Goal: Information Seeking & Learning: Learn about a topic

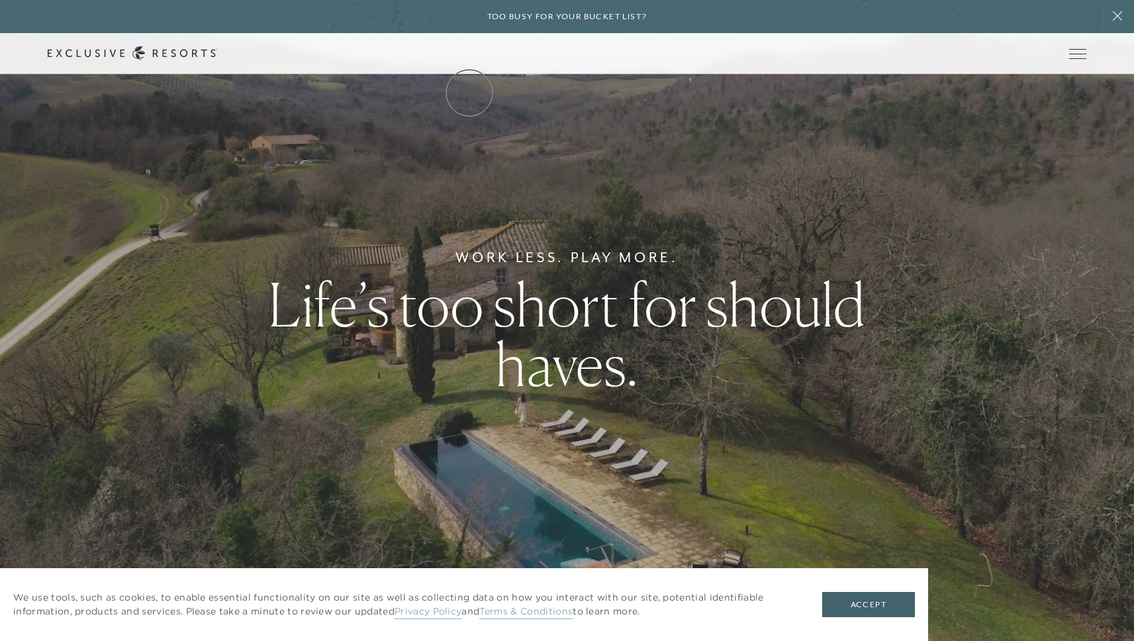
click at [0, 0] on link "The Collection" at bounding box center [0, 0] width 0 height 0
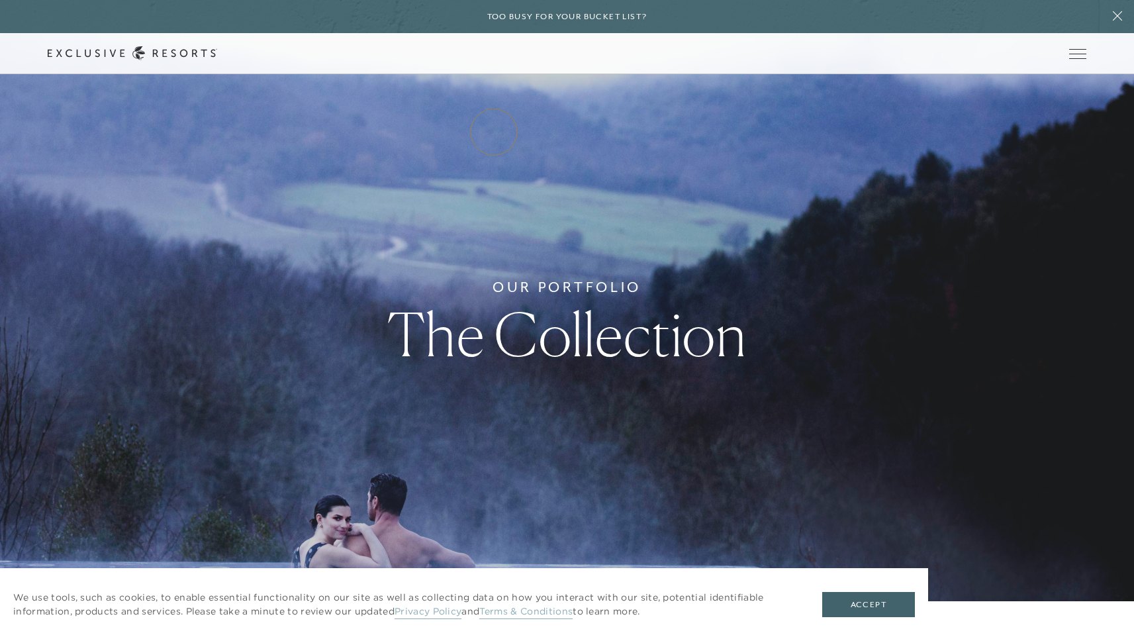
click at [0, 0] on link "Residence Collection" at bounding box center [0, 0] width 0 height 0
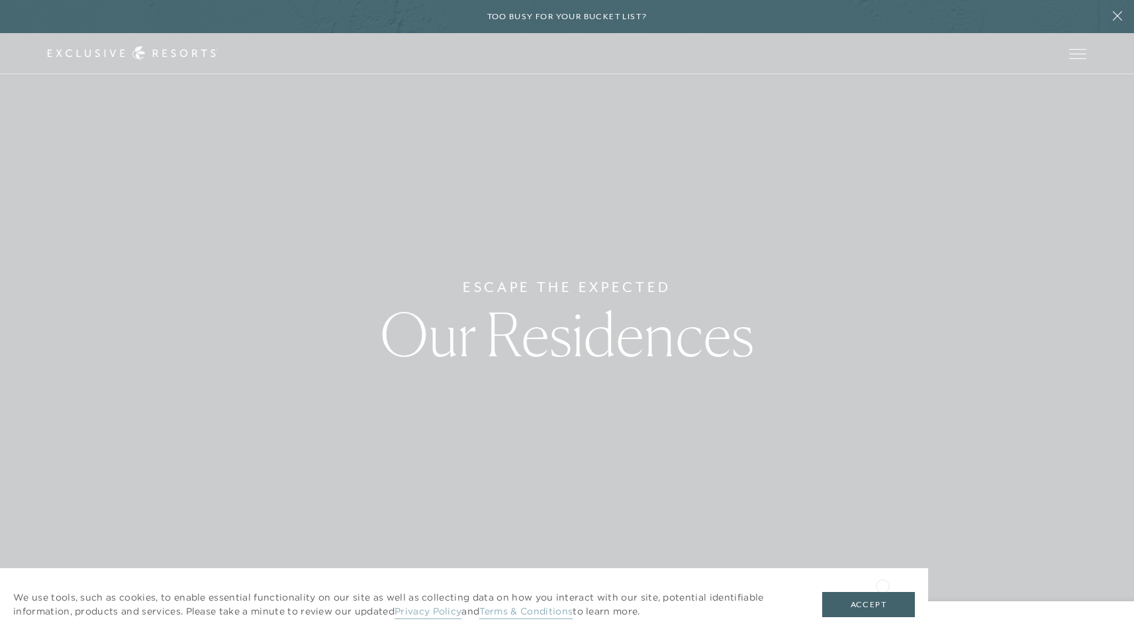
click at [883, 585] on div "We use tools, such as cookies, to enable essential functionality on our site as…" at bounding box center [464, 604] width 928 height 73
click at [887, 597] on button "Accept" at bounding box center [869, 604] width 93 height 25
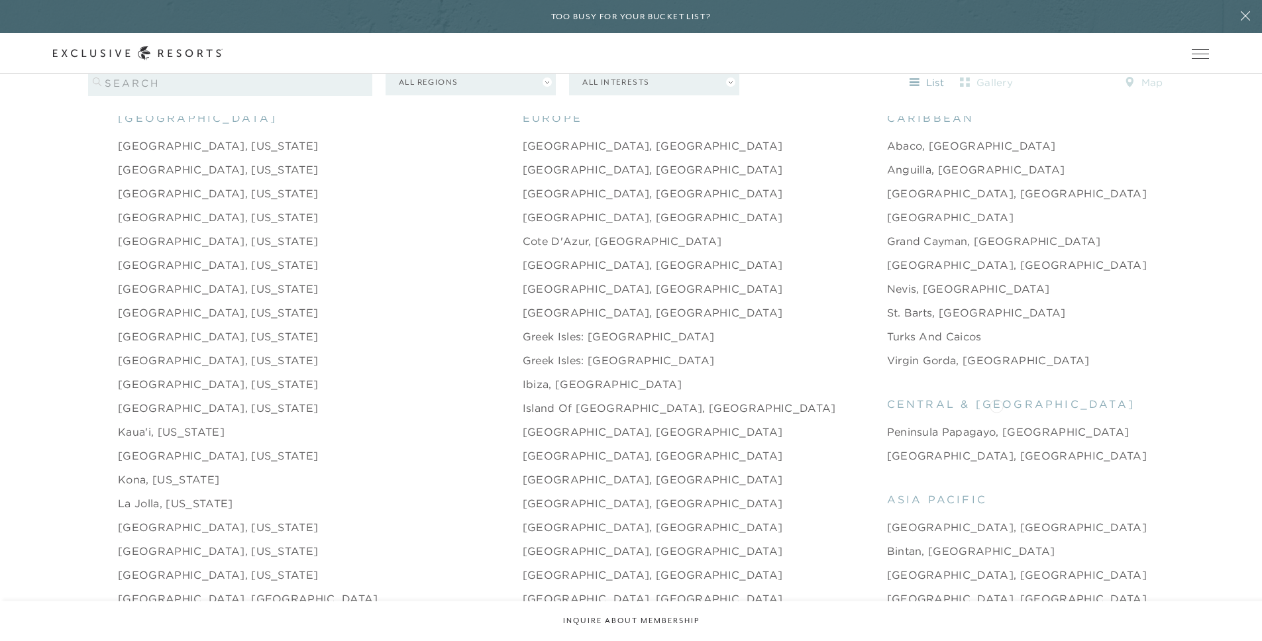
scroll to position [1335, 0]
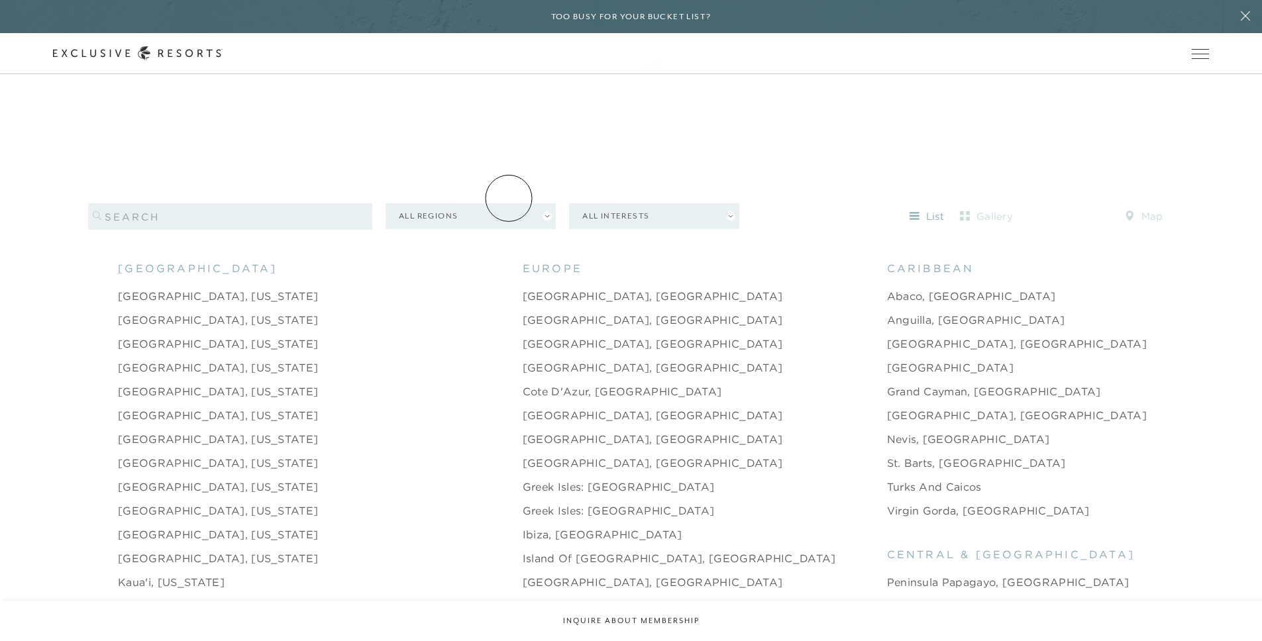
click at [520, 203] on button "All Regions" at bounding box center [470, 216] width 170 height 26
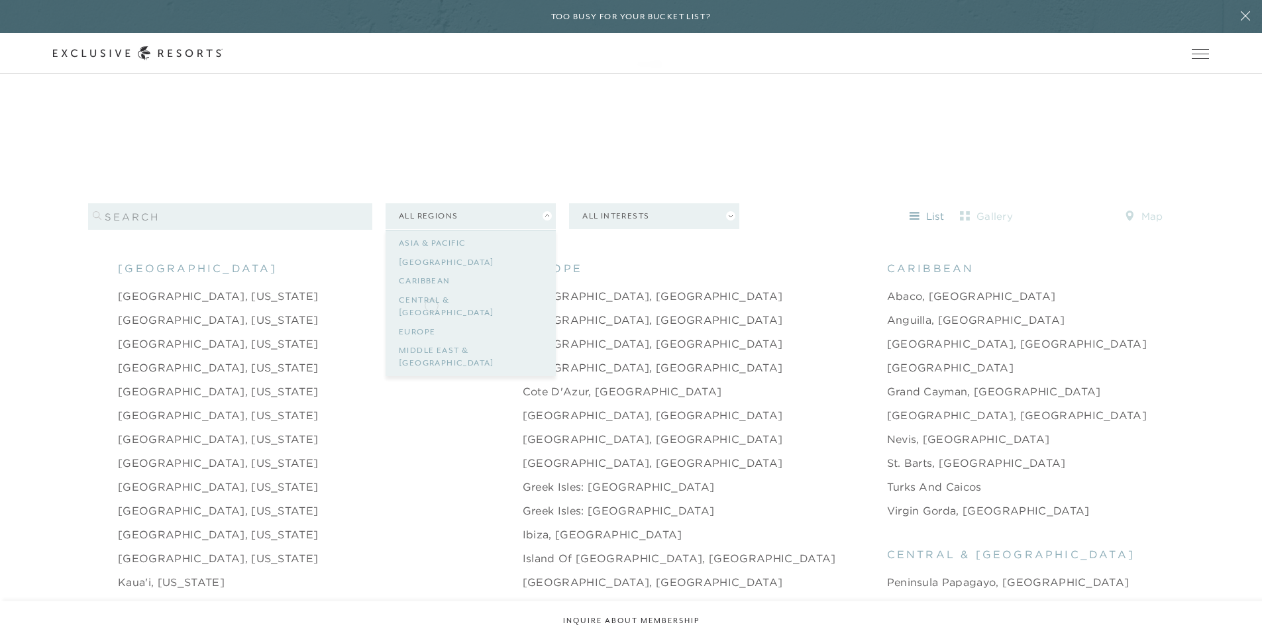
click at [431, 323] on link "Europe" at bounding box center [471, 332] width 144 height 19
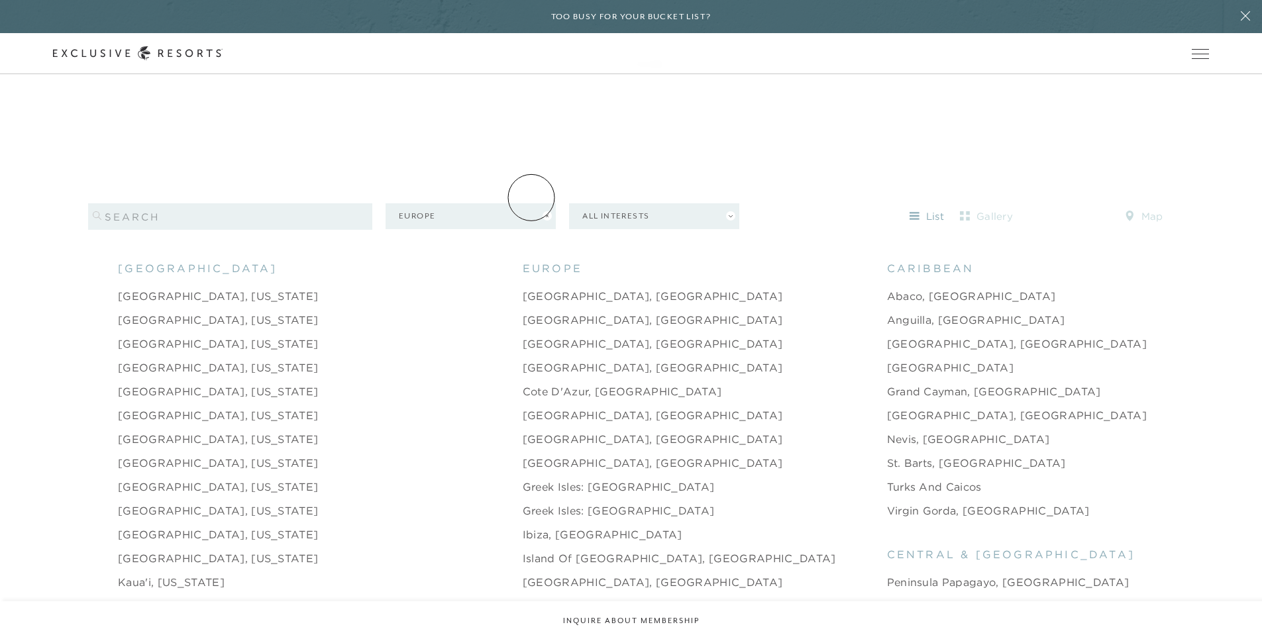
click at [519, 203] on button "Europe" at bounding box center [470, 216] width 170 height 26
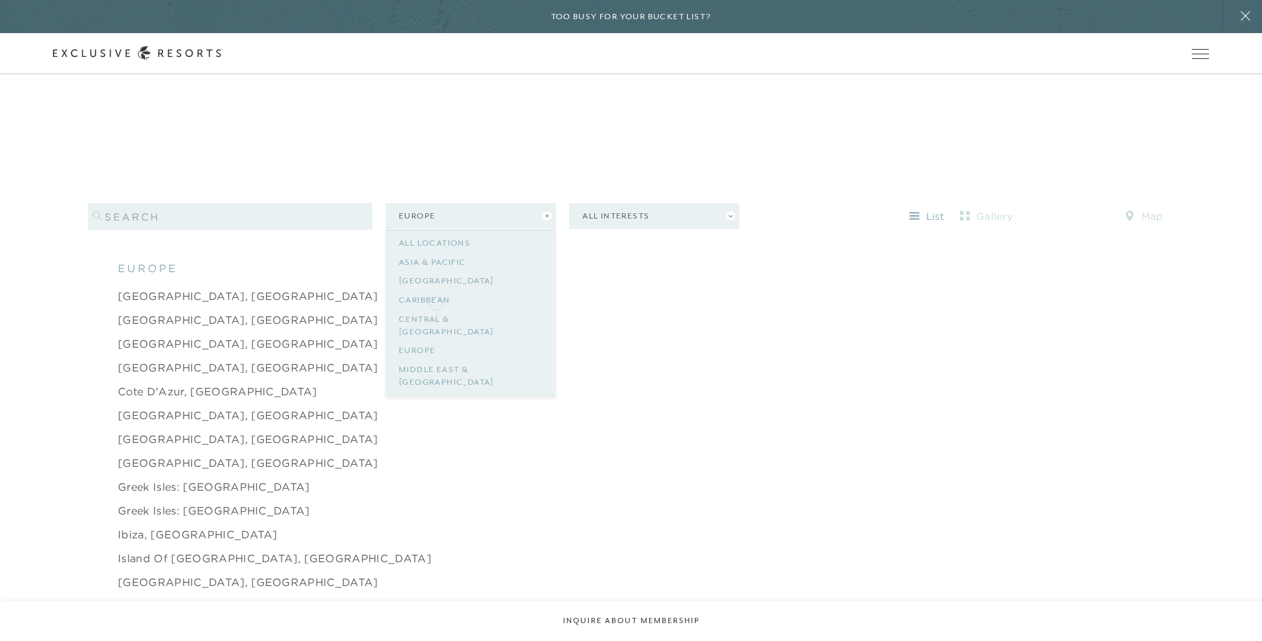
click at [438, 310] on link "Central & [GEOGRAPHIC_DATA]" at bounding box center [471, 326] width 144 height 32
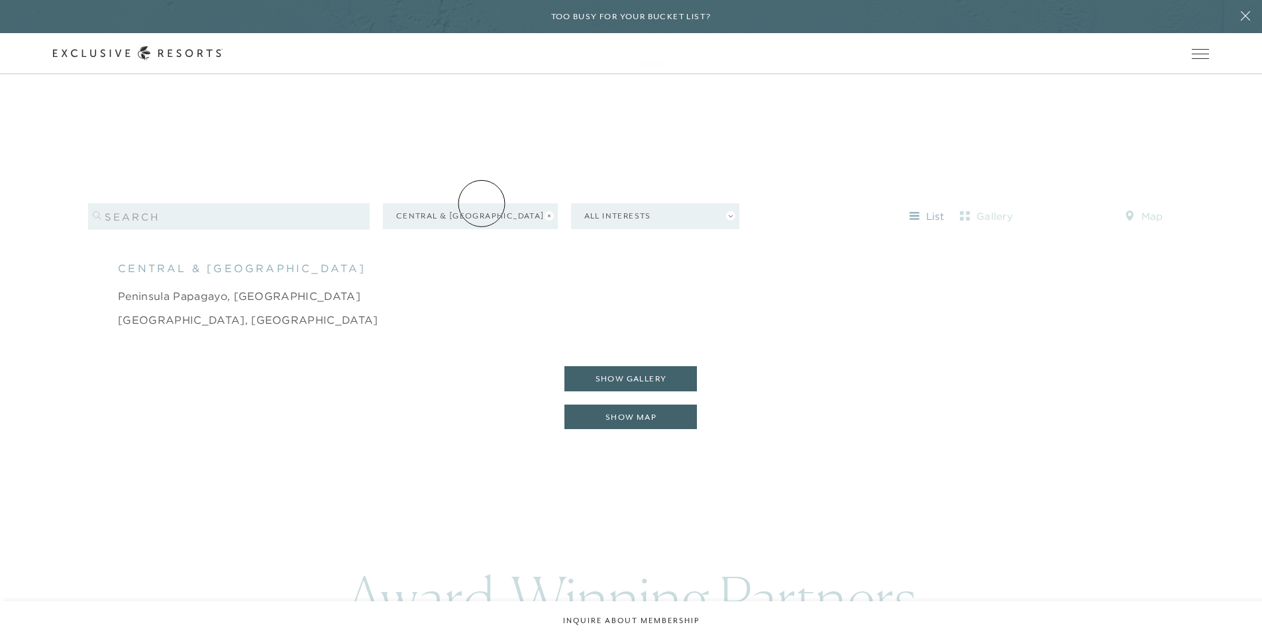
click at [481, 203] on button "Central & [GEOGRAPHIC_DATA]" at bounding box center [470, 216] width 175 height 26
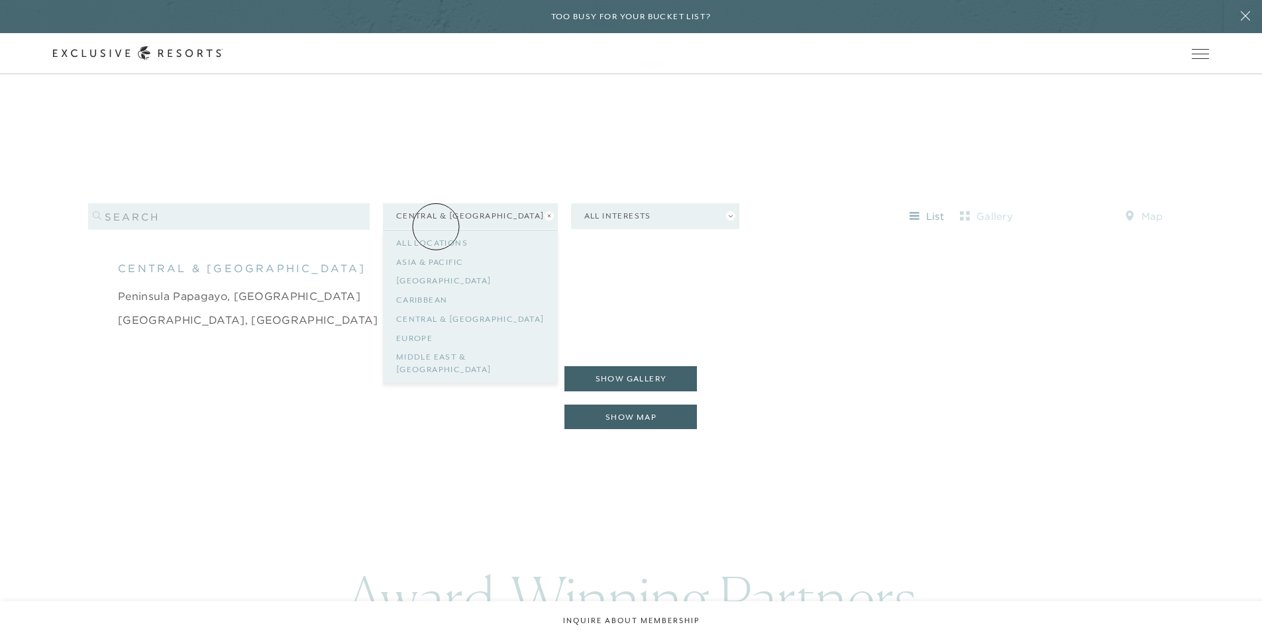
click at [434, 234] on button "All Locations" at bounding box center [432, 243] width 72 height 19
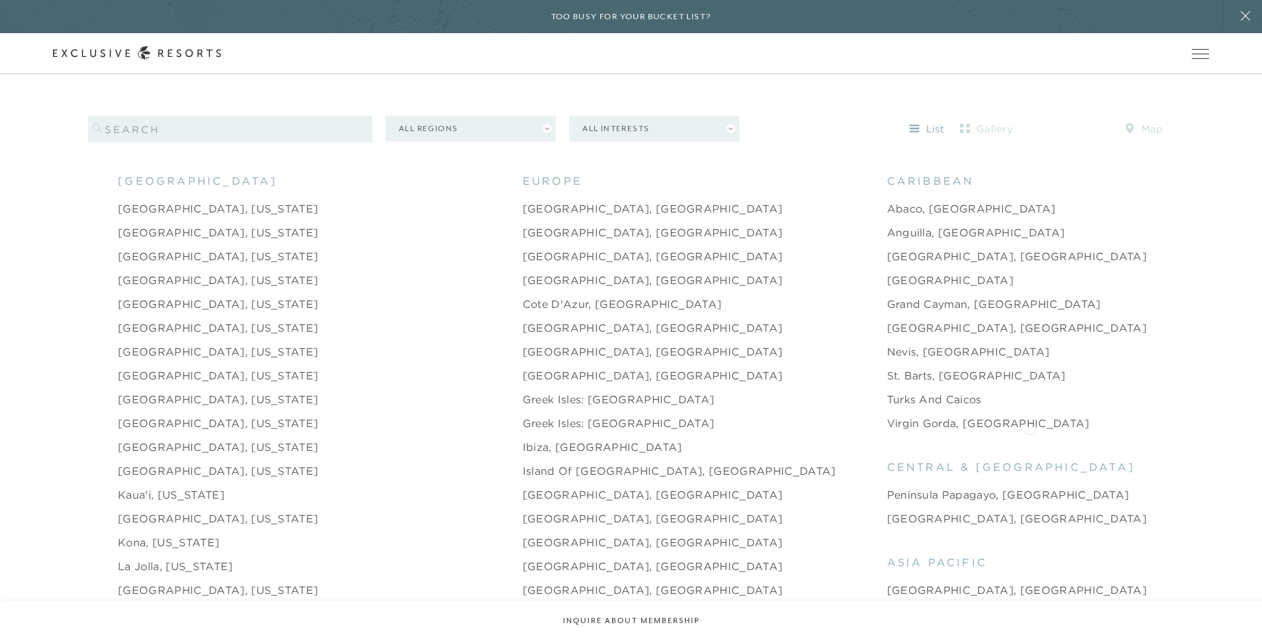
scroll to position [1391, 0]
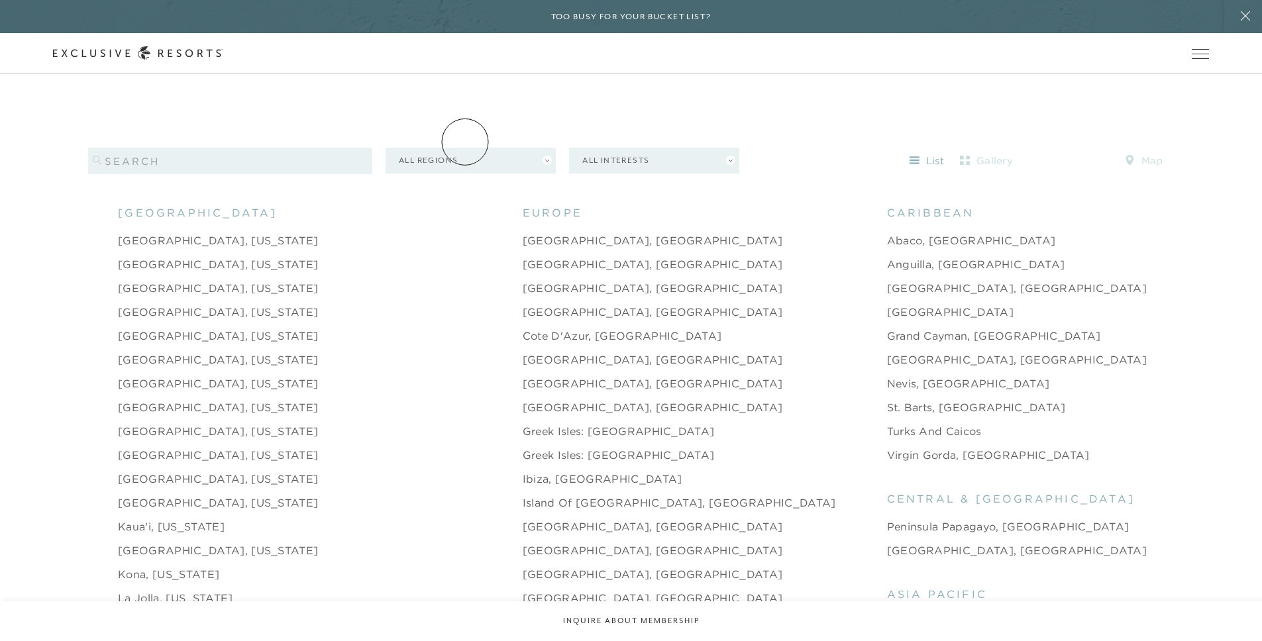
click at [466, 148] on button "All Regions" at bounding box center [470, 161] width 170 height 26
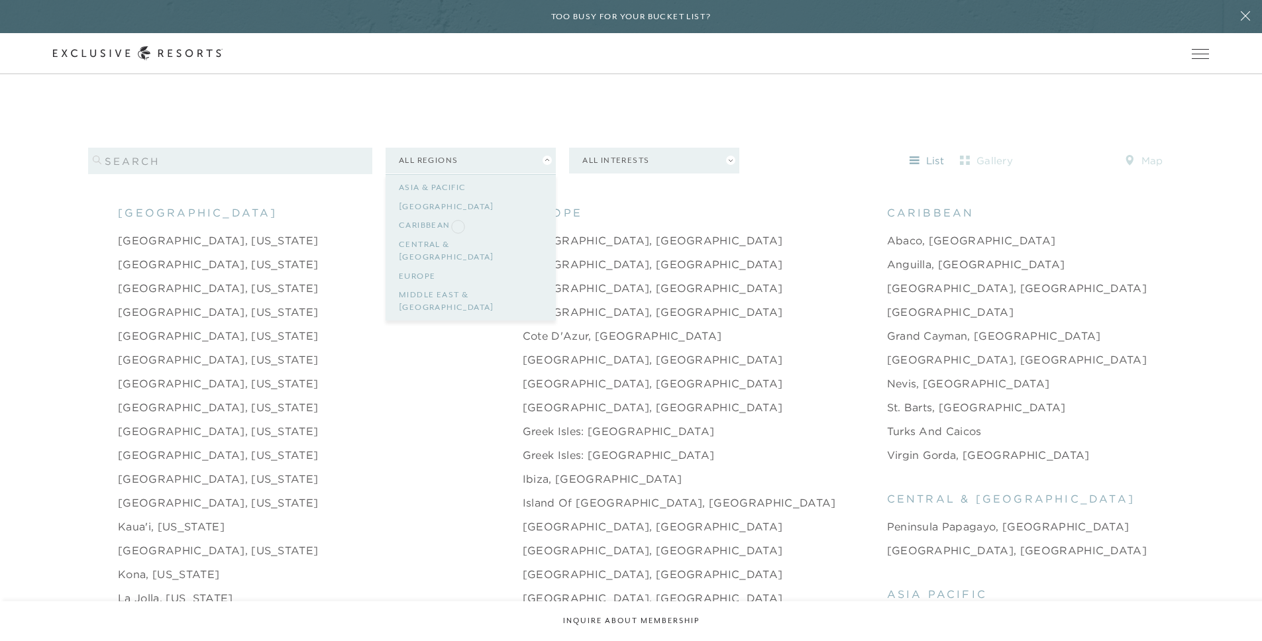
click at [458, 235] on link "Central & [GEOGRAPHIC_DATA]" at bounding box center [471, 251] width 144 height 32
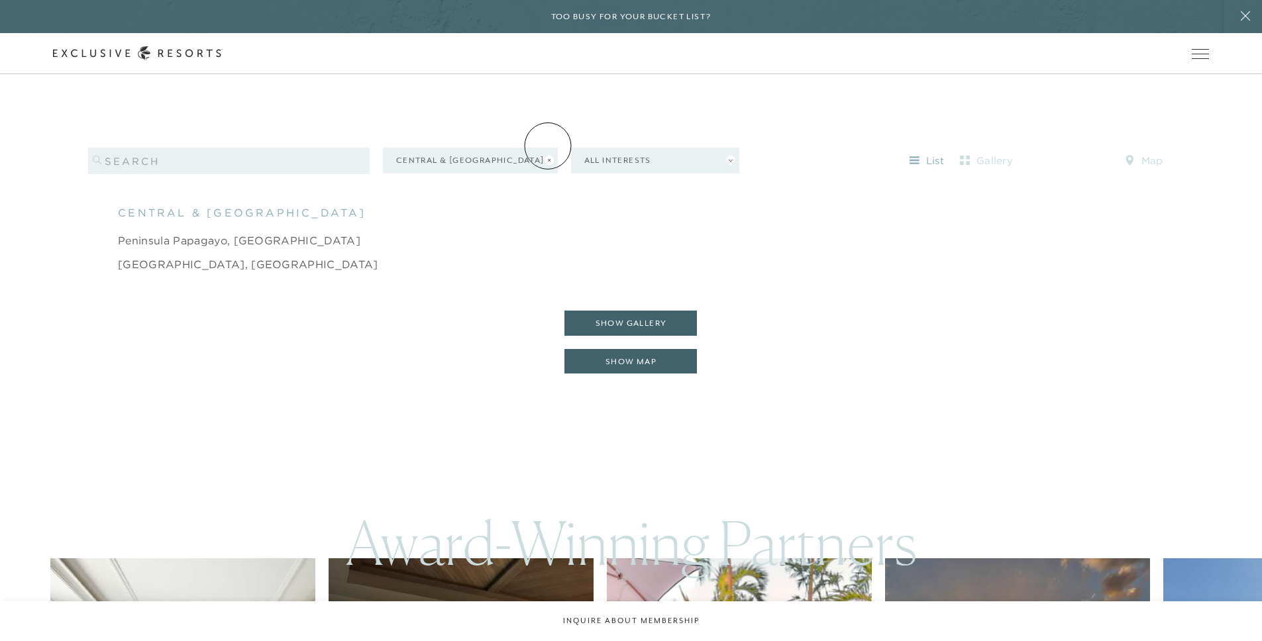
click at [548, 156] on circle at bounding box center [548, 160] width 9 height 9
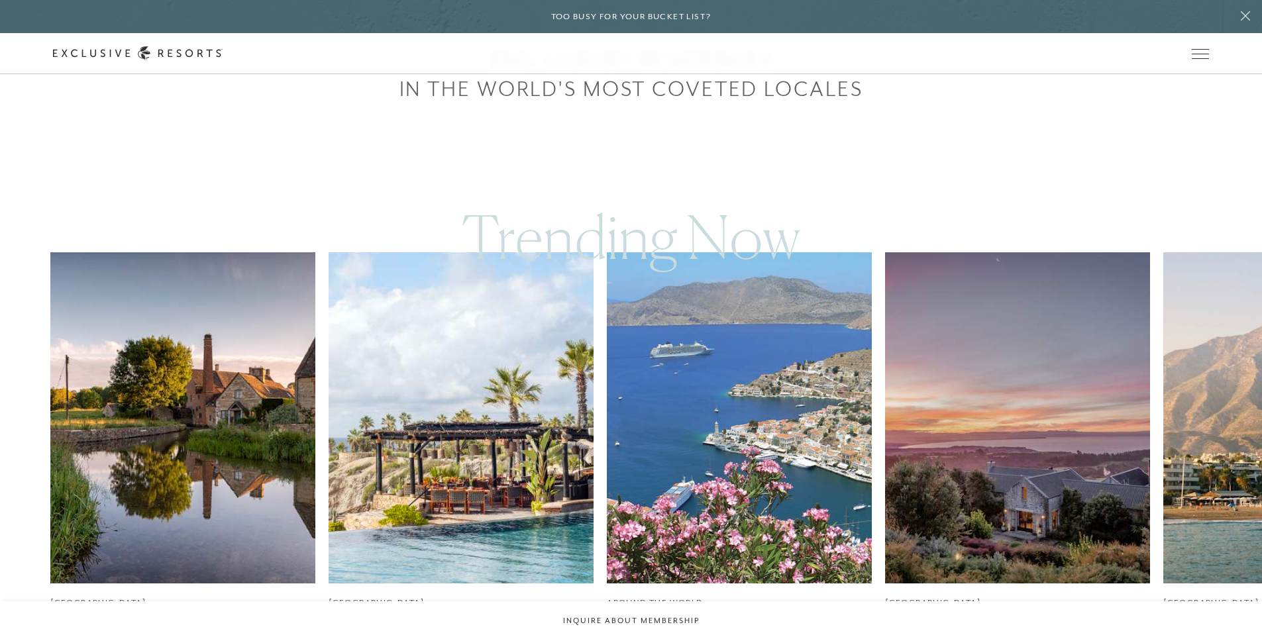
scroll to position [1379, 0]
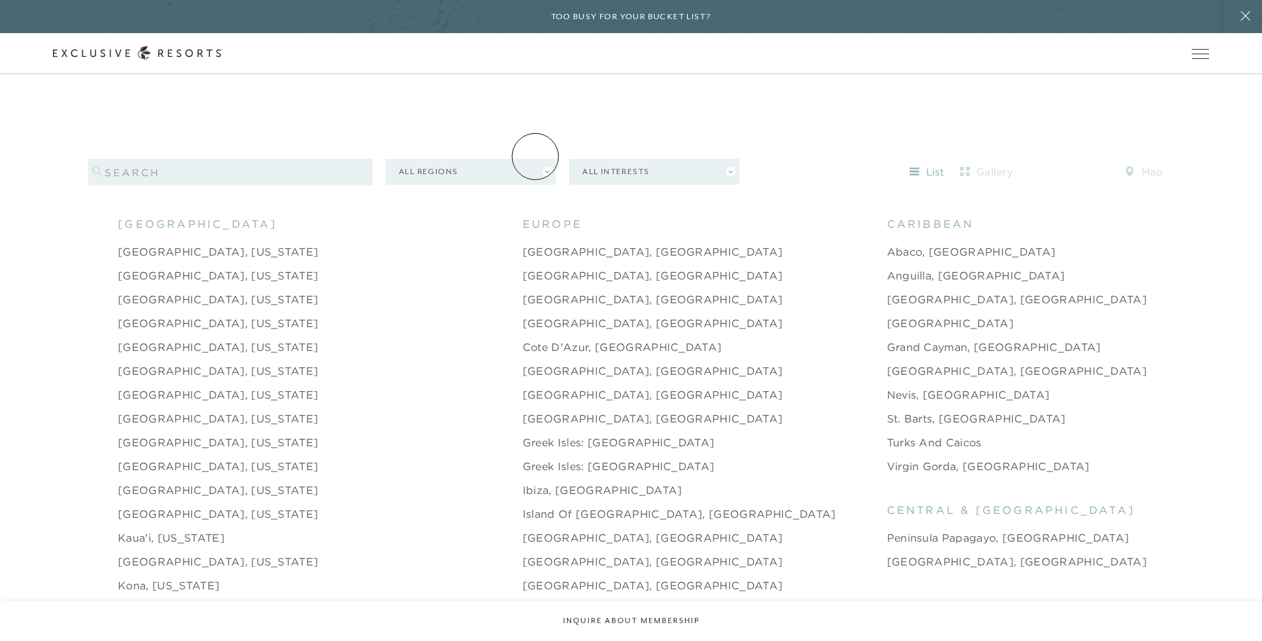
click at [535, 159] on button "All Regions" at bounding box center [470, 172] width 170 height 26
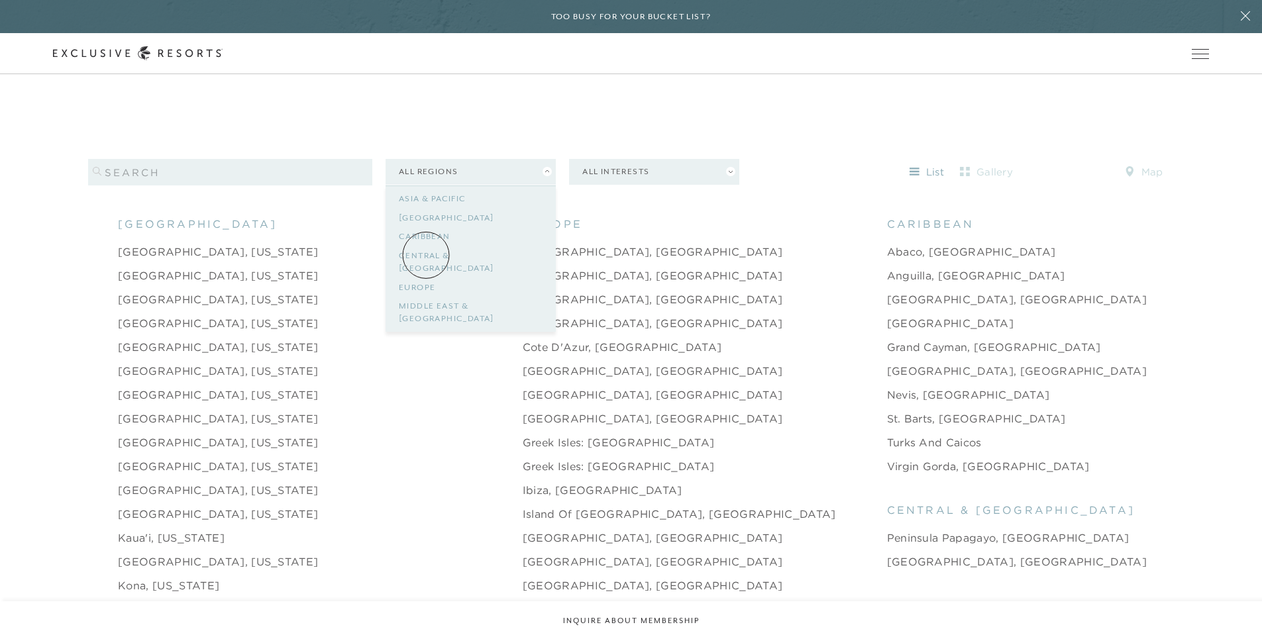
click at [426, 278] on link "Europe" at bounding box center [471, 287] width 144 height 19
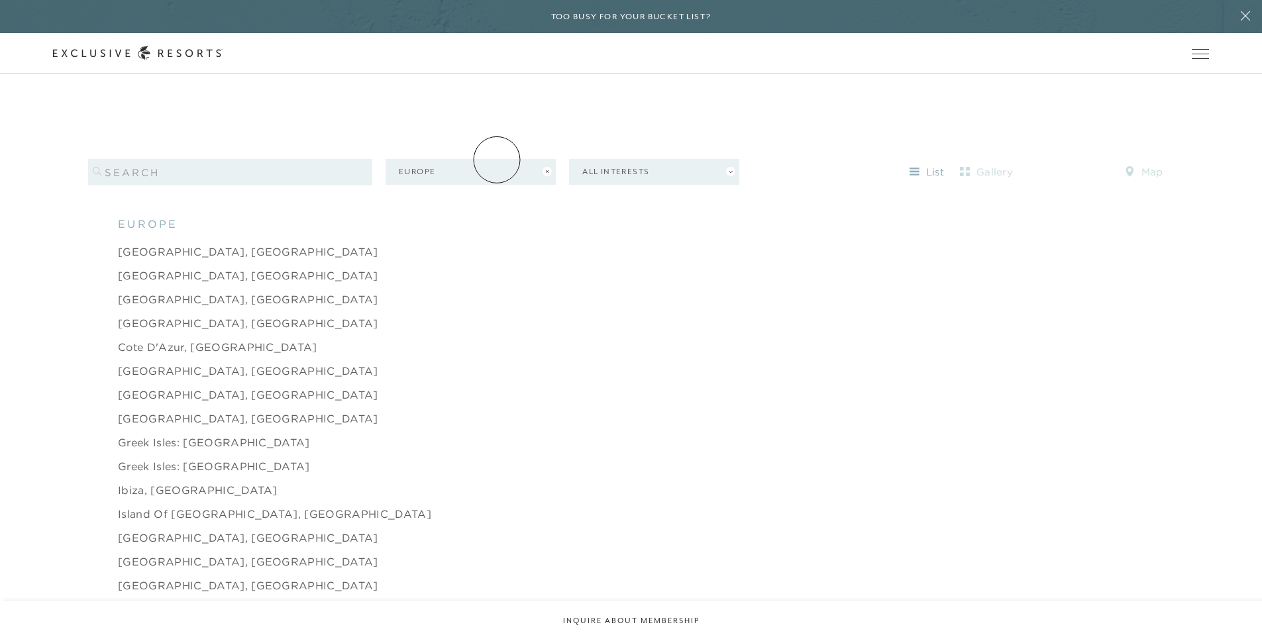
click at [497, 160] on button "Europe" at bounding box center [470, 172] width 170 height 26
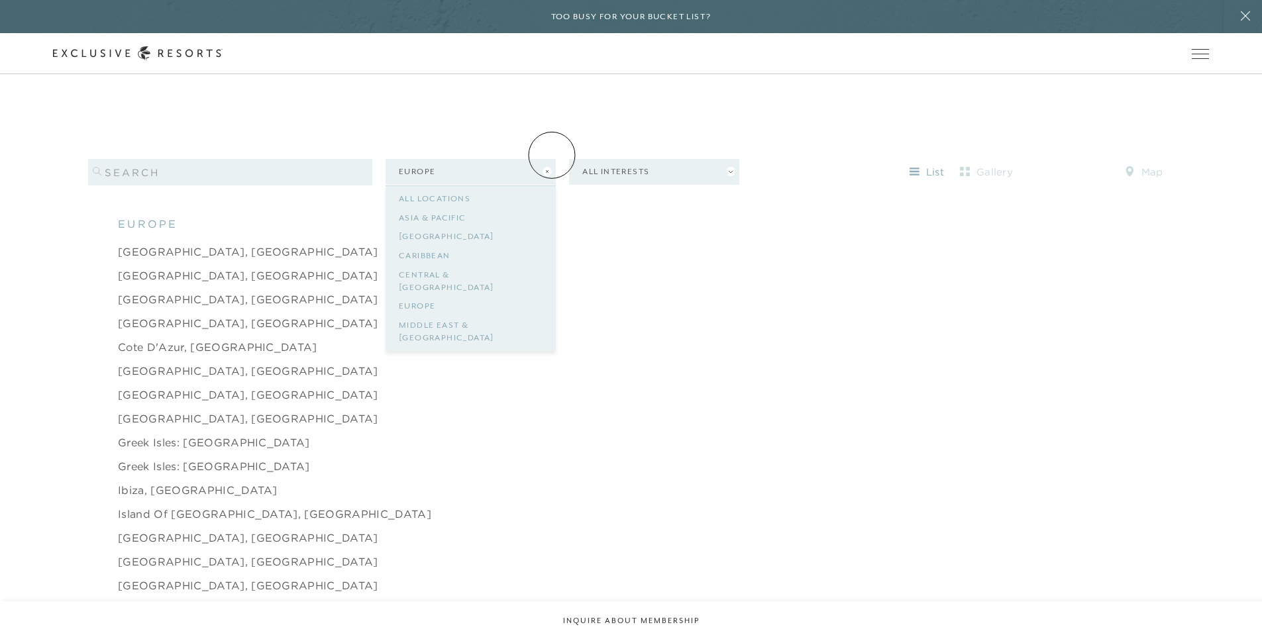
click at [546, 167] on circle at bounding box center [546, 171] width 9 height 9
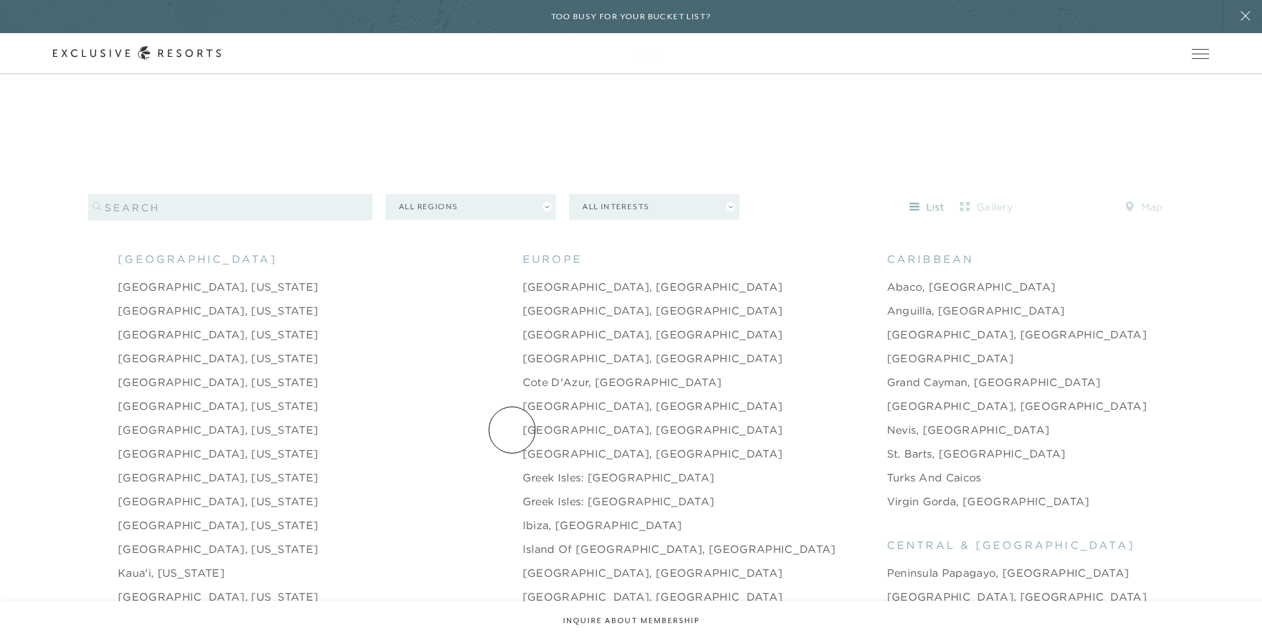
scroll to position [1495, 0]
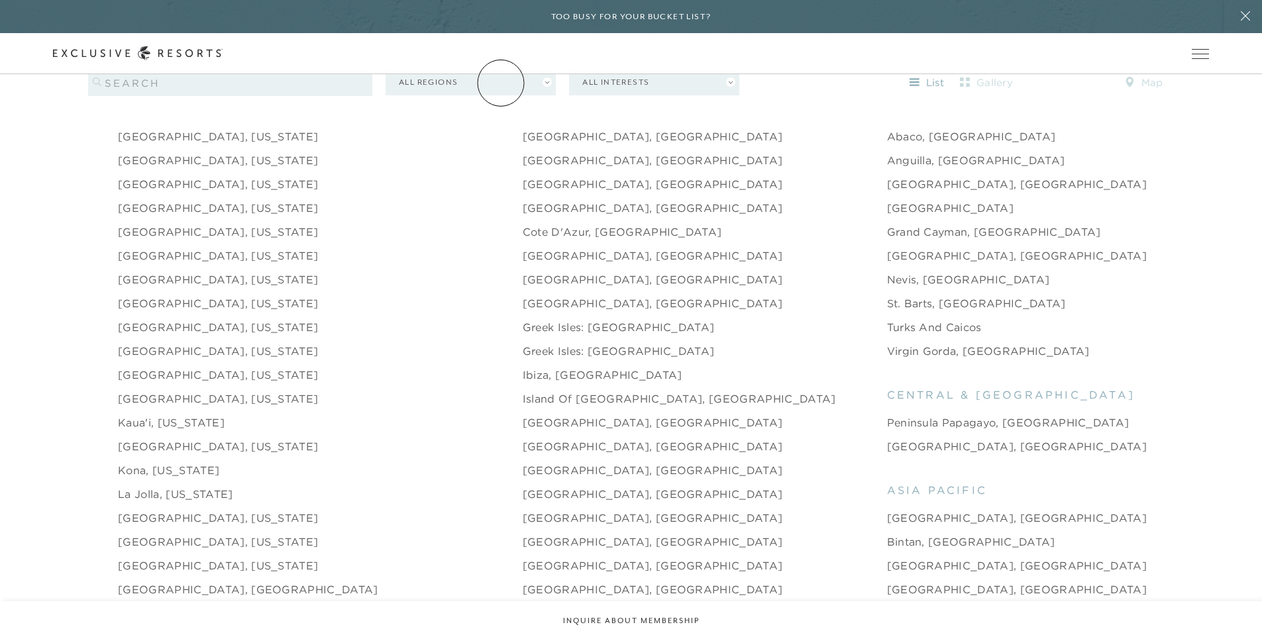
click at [0, 0] on link "Residence Collection" at bounding box center [0, 0] width 0 height 0
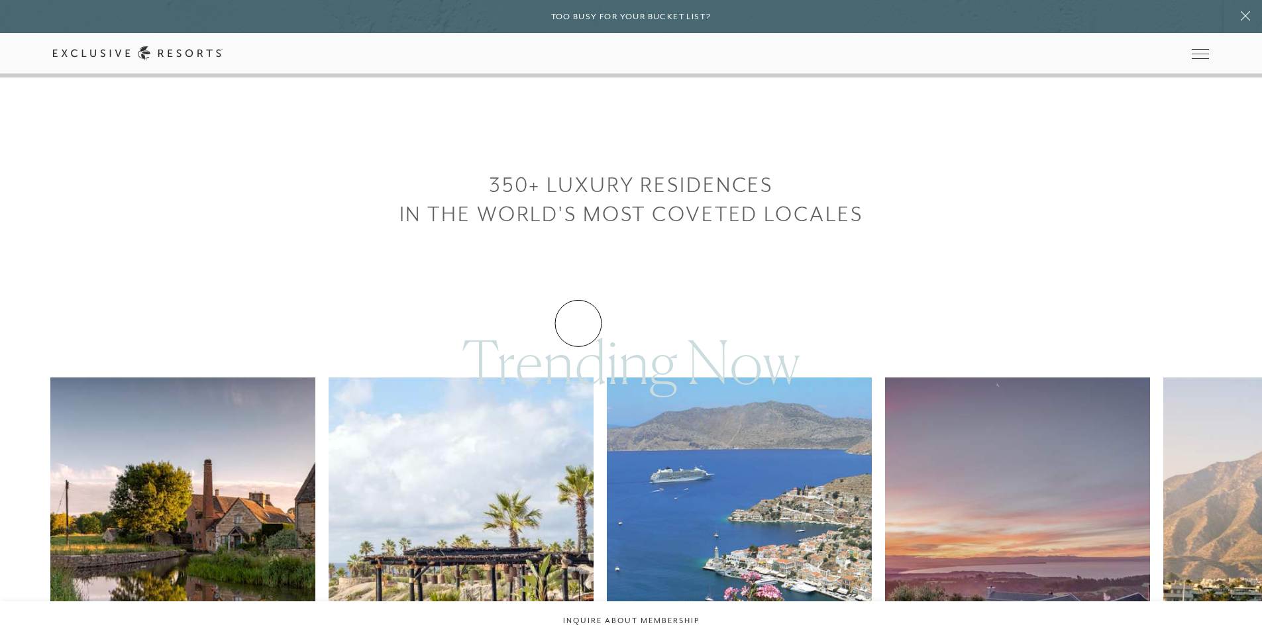
scroll to position [1121, 0]
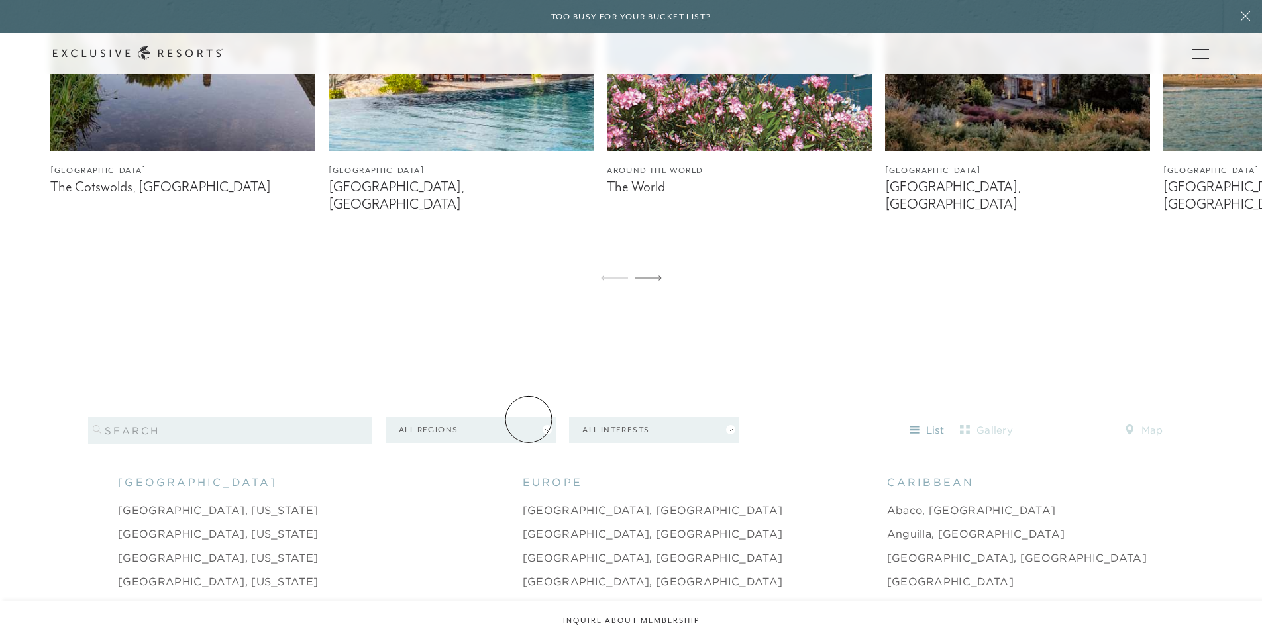
click at [534, 417] on button "All Regions" at bounding box center [470, 430] width 170 height 26
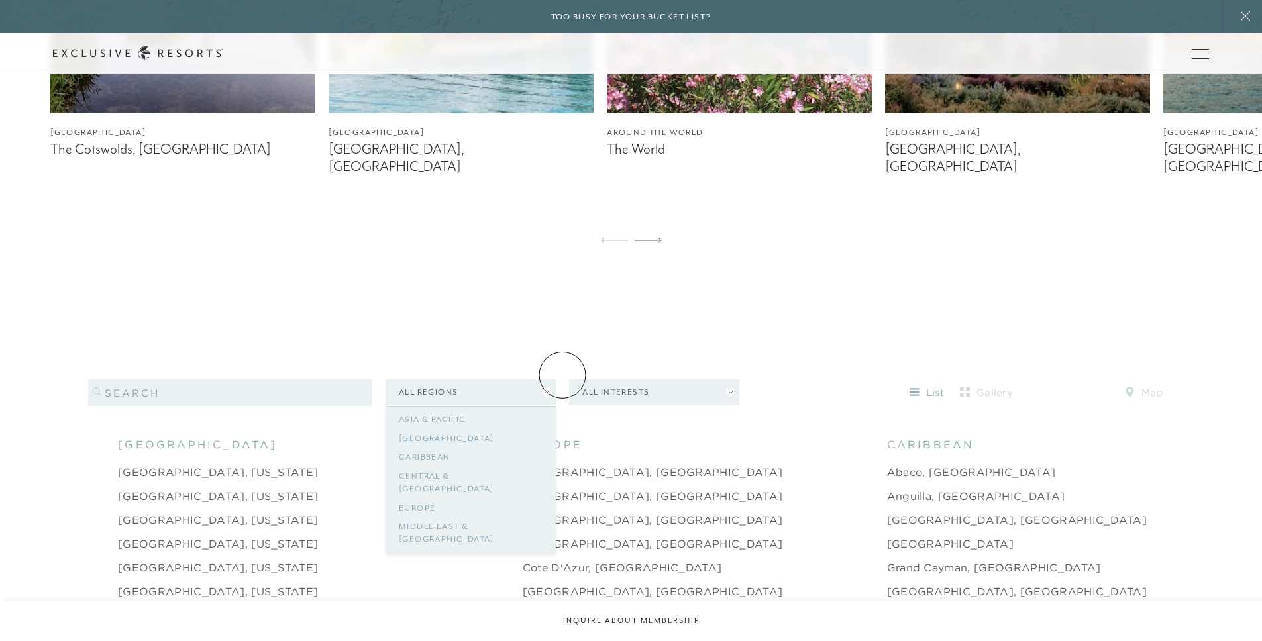
scroll to position [1193, 0]
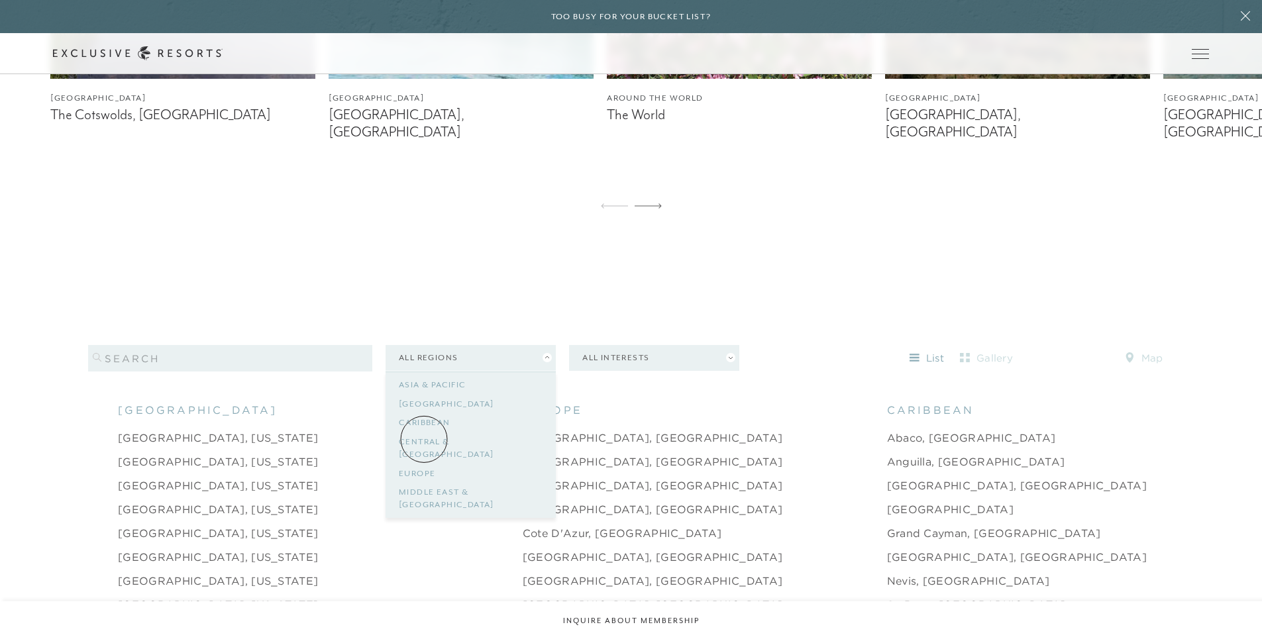
click at [424, 464] on link "Europe" at bounding box center [471, 473] width 144 height 19
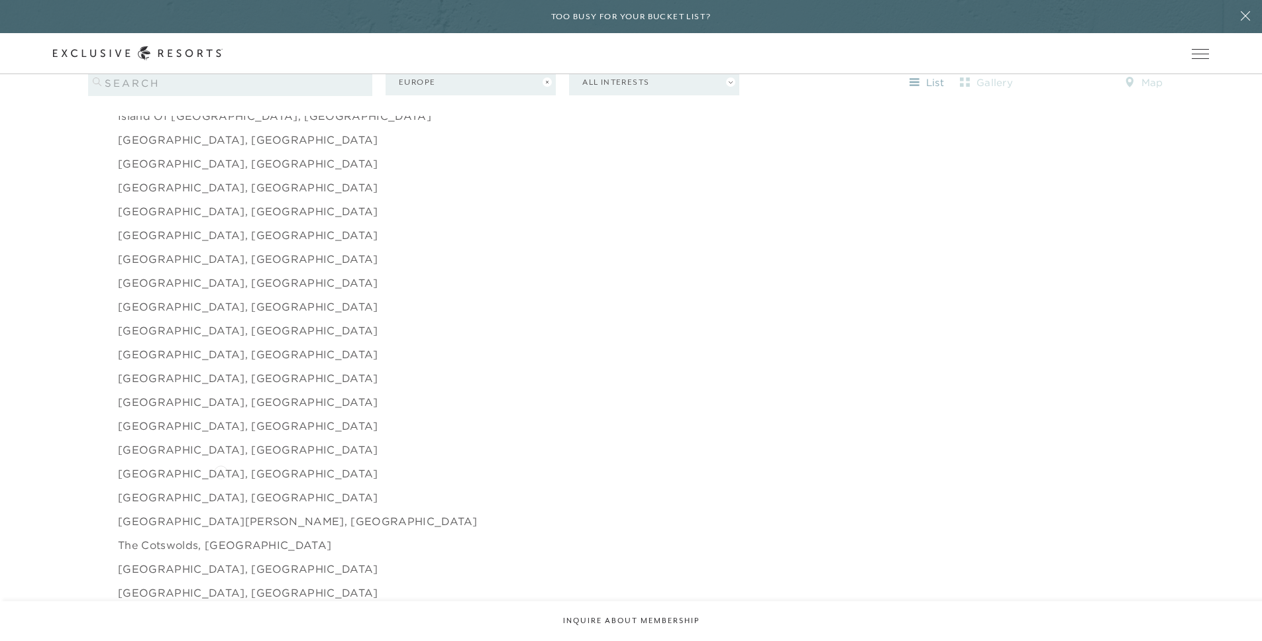
scroll to position [1775, 0]
